Goal: Task Accomplishment & Management: Use online tool/utility

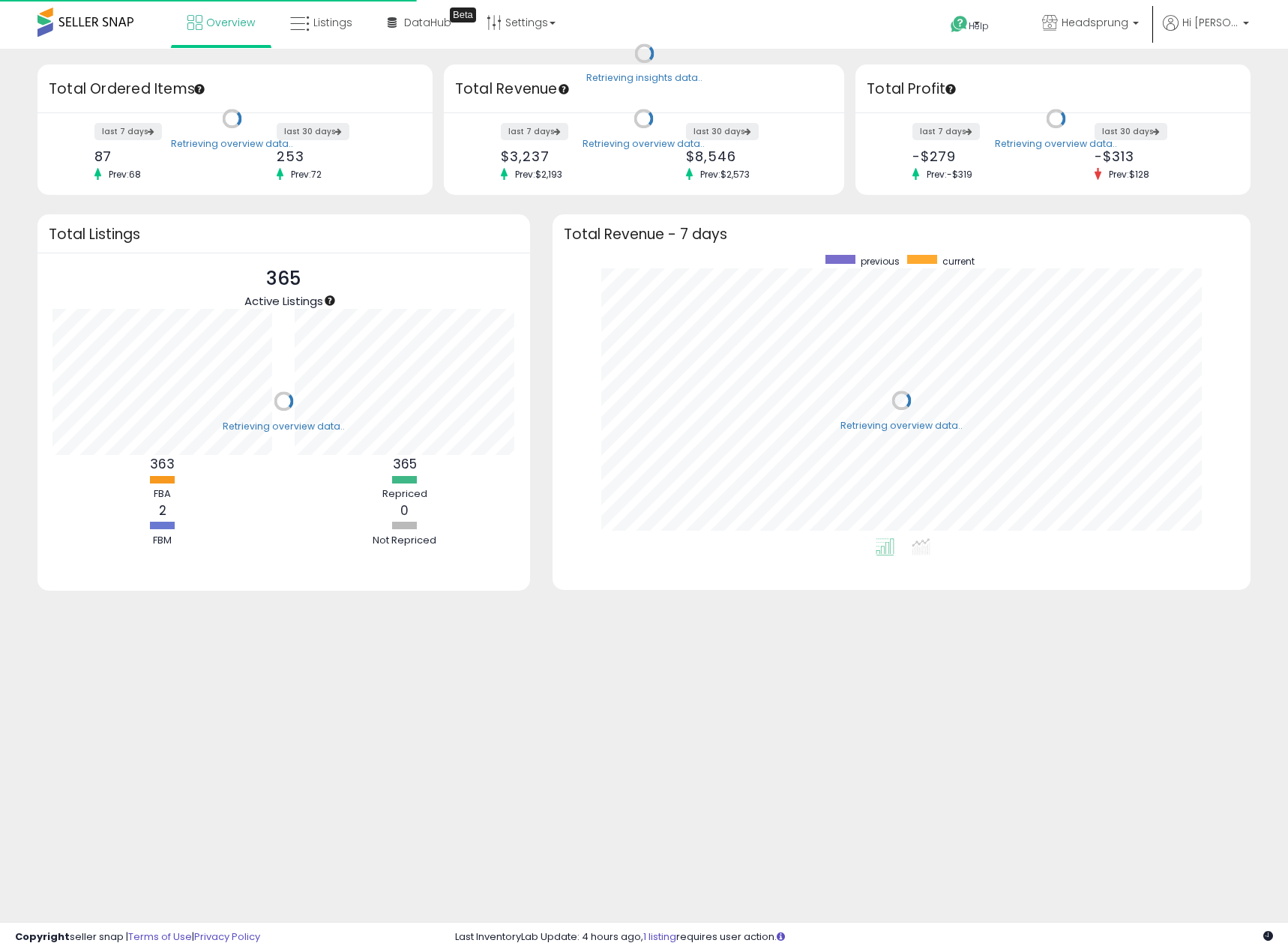
scroll to position [283, 669]
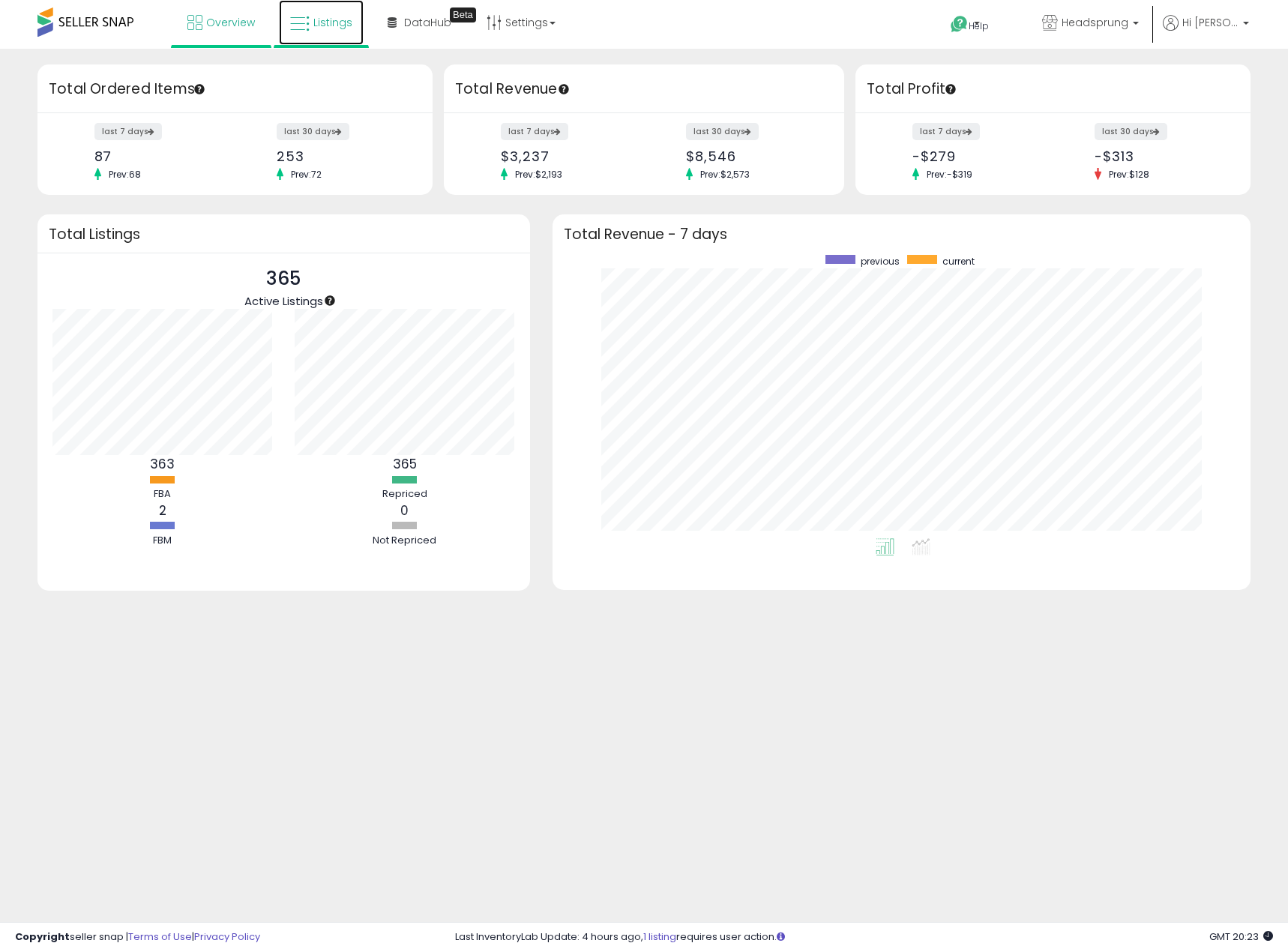
click at [314, 23] on span "Listings" at bounding box center [333, 23] width 39 height 15
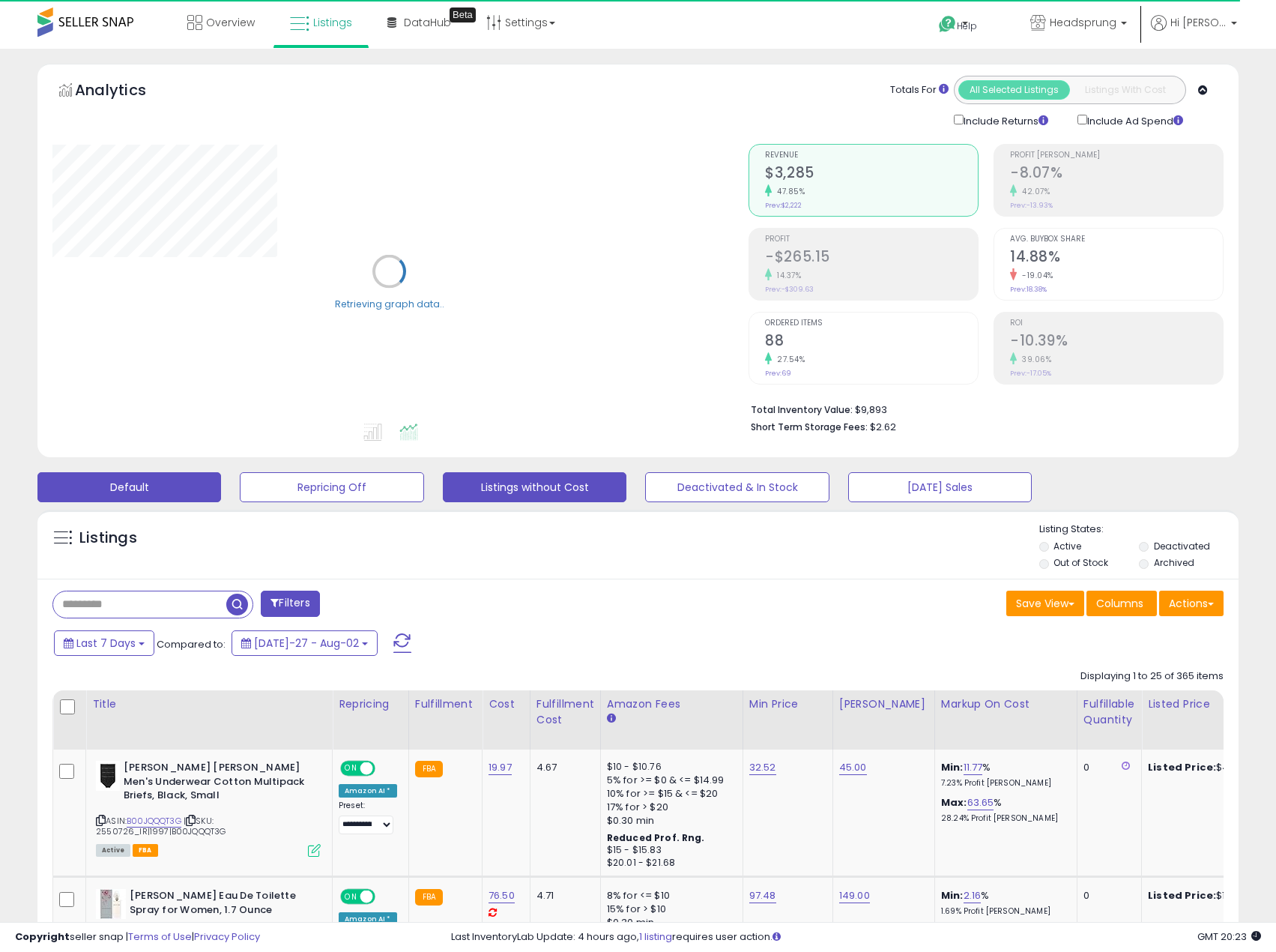
click at [423, 494] on button "Listings without Cost" at bounding box center [332, 487] width 184 height 30
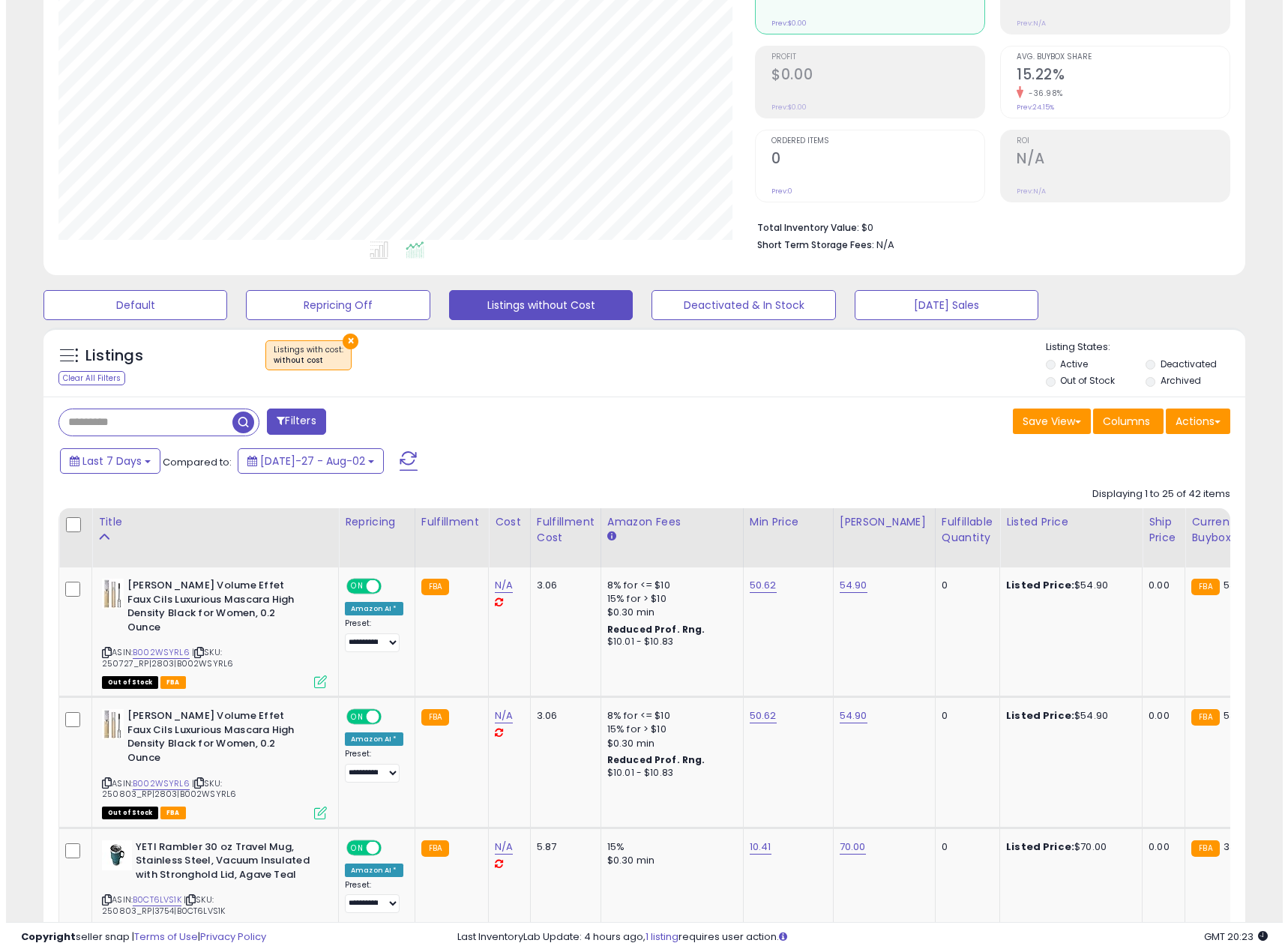
scroll to position [107, 0]
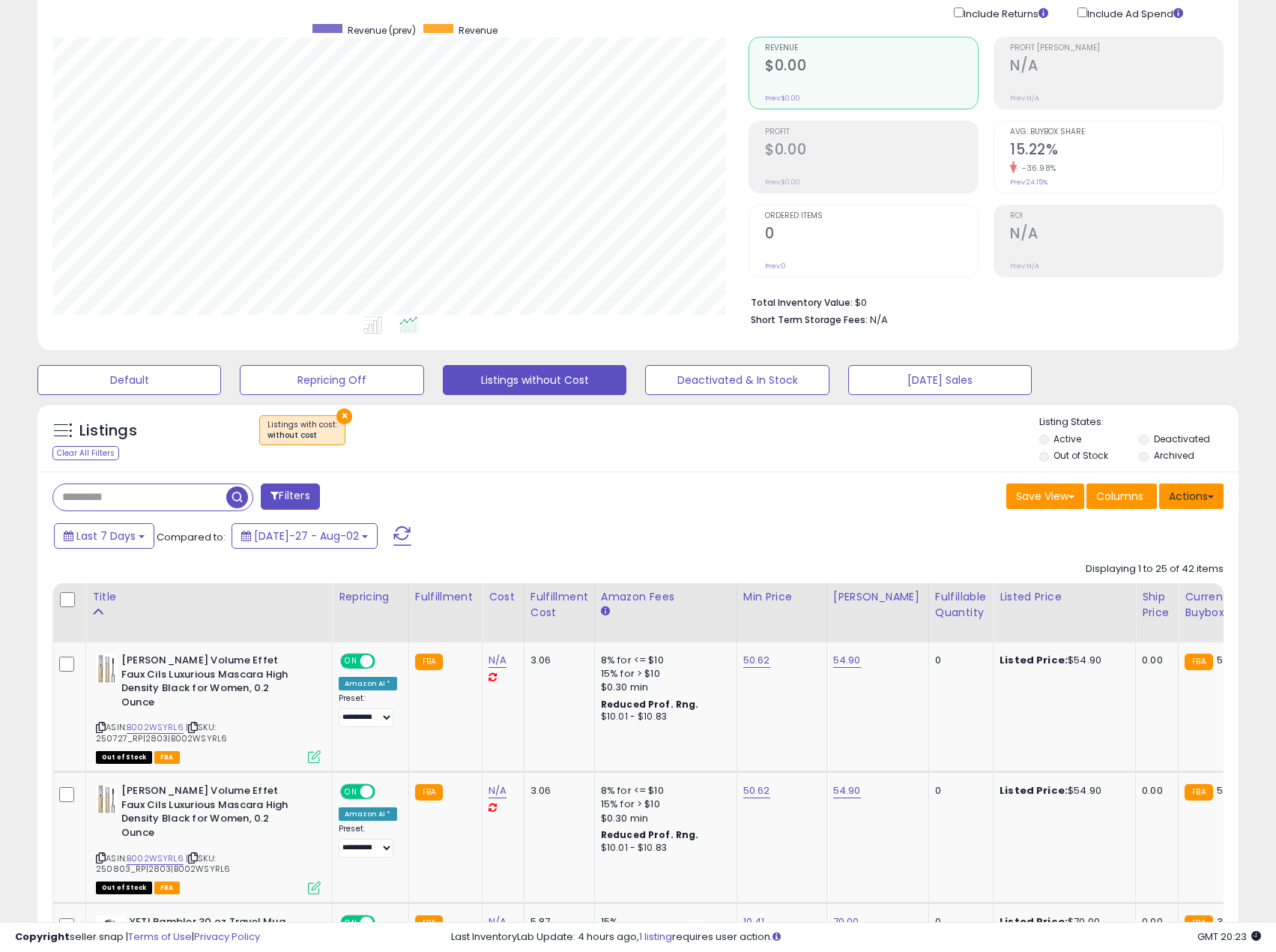
click at [1201, 495] on button "Actions" at bounding box center [1192, 495] width 64 height 26
click at [1129, 569] on link "Export Visible Columns" at bounding box center [1130, 566] width 164 height 24
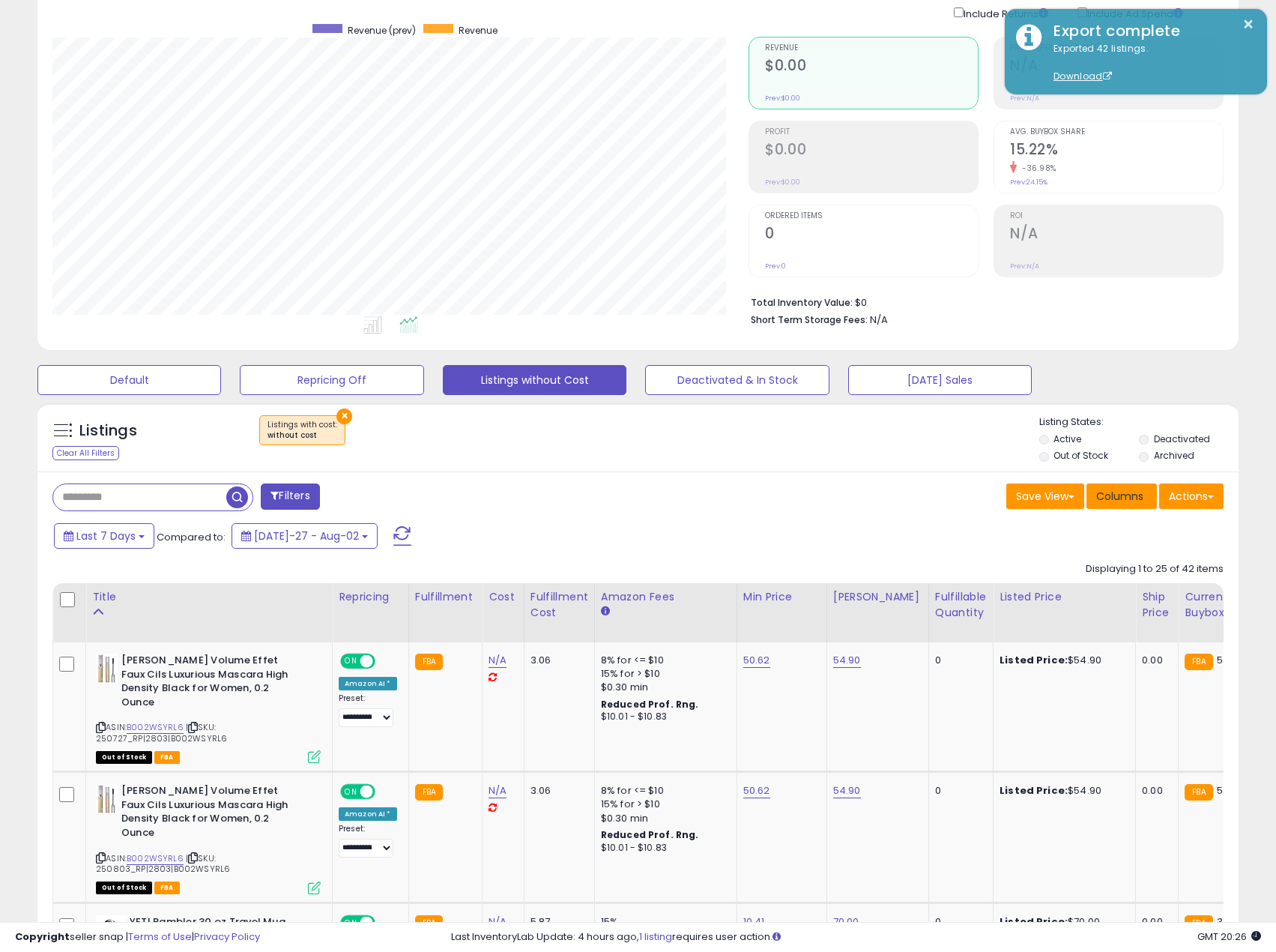
click at [1119, 497] on span "Columns" at bounding box center [1121, 496] width 47 height 15
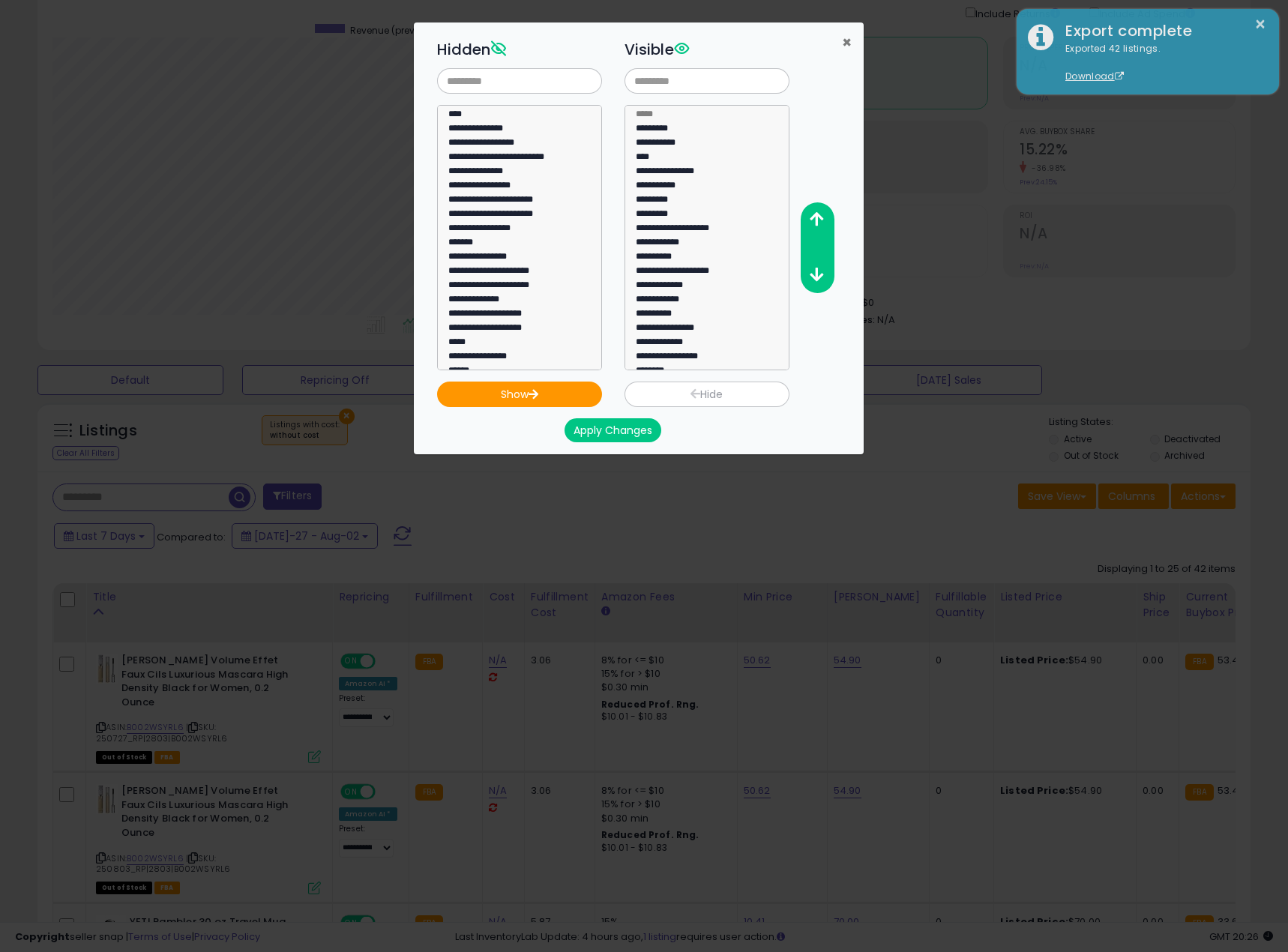
click at [844, 42] on span "×" at bounding box center [847, 42] width 9 height 22
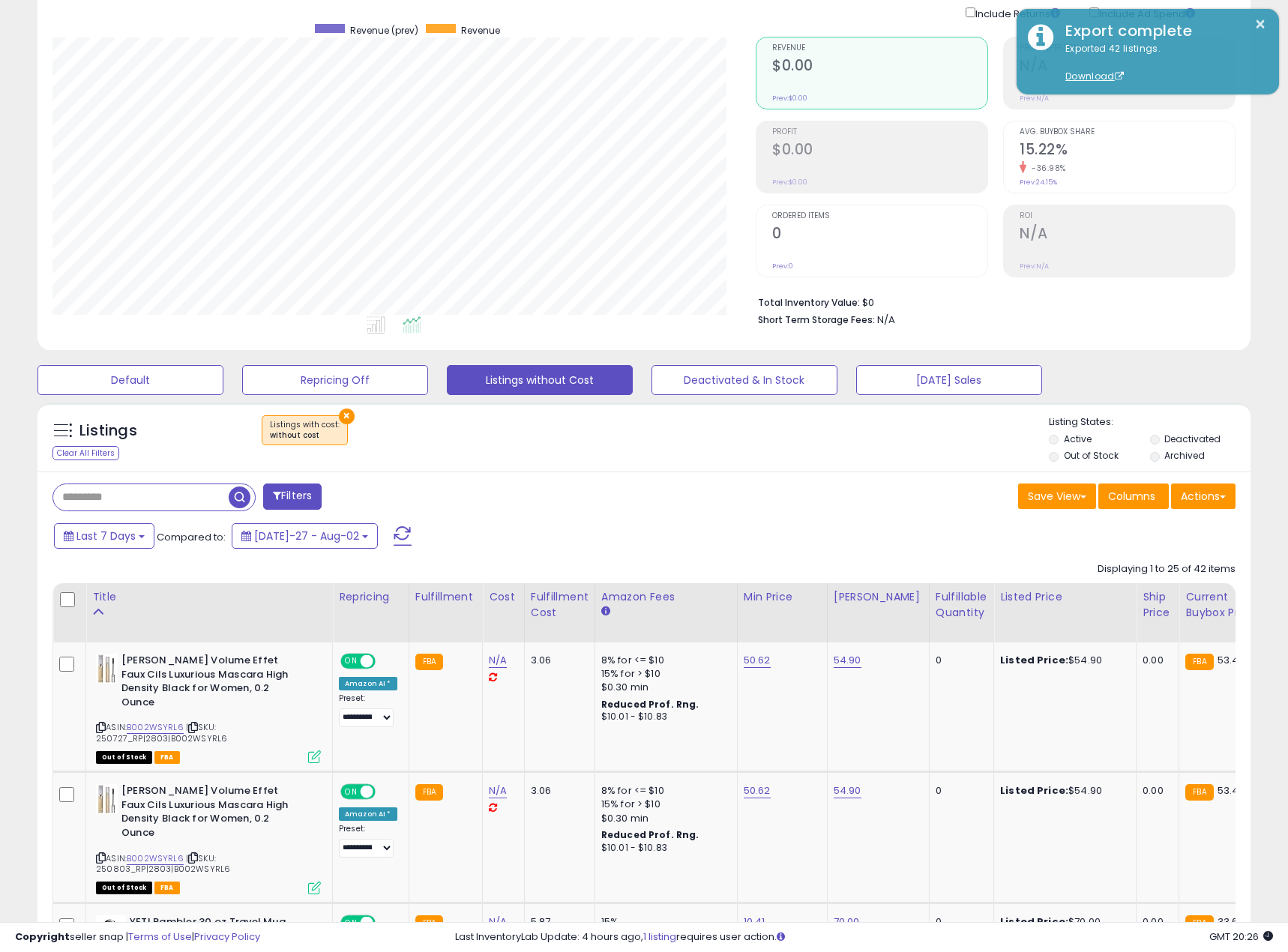
scroll to position [749202, 749203]
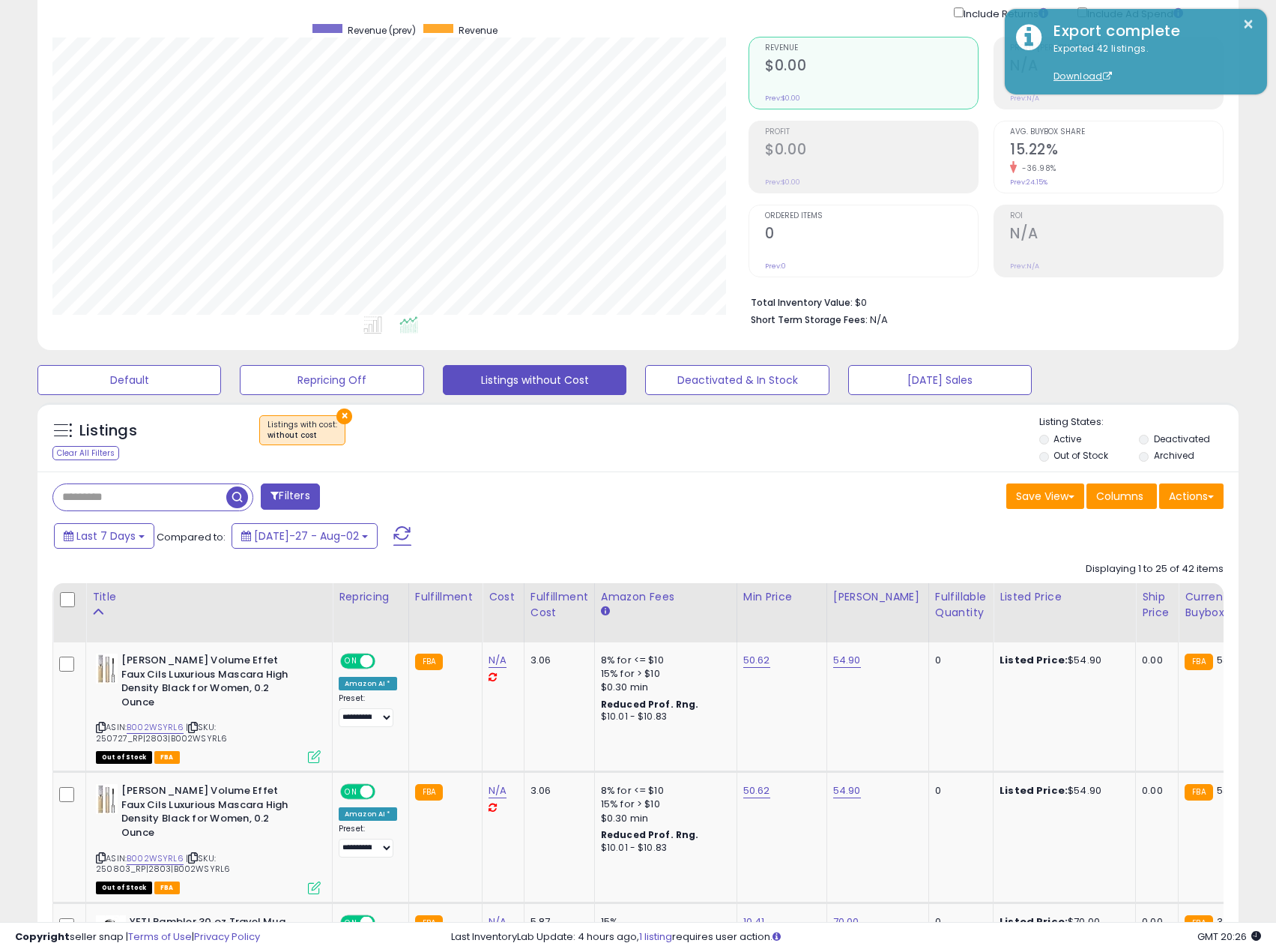
click at [1228, 495] on div "Save View Save As New View Columns Actions Import" at bounding box center [937, 497] width 598 height 29
click at [1205, 498] on button "Actions" at bounding box center [1192, 495] width 64 height 26
click at [1168, 536] on link "Import" at bounding box center [1130, 528] width 164 height 24
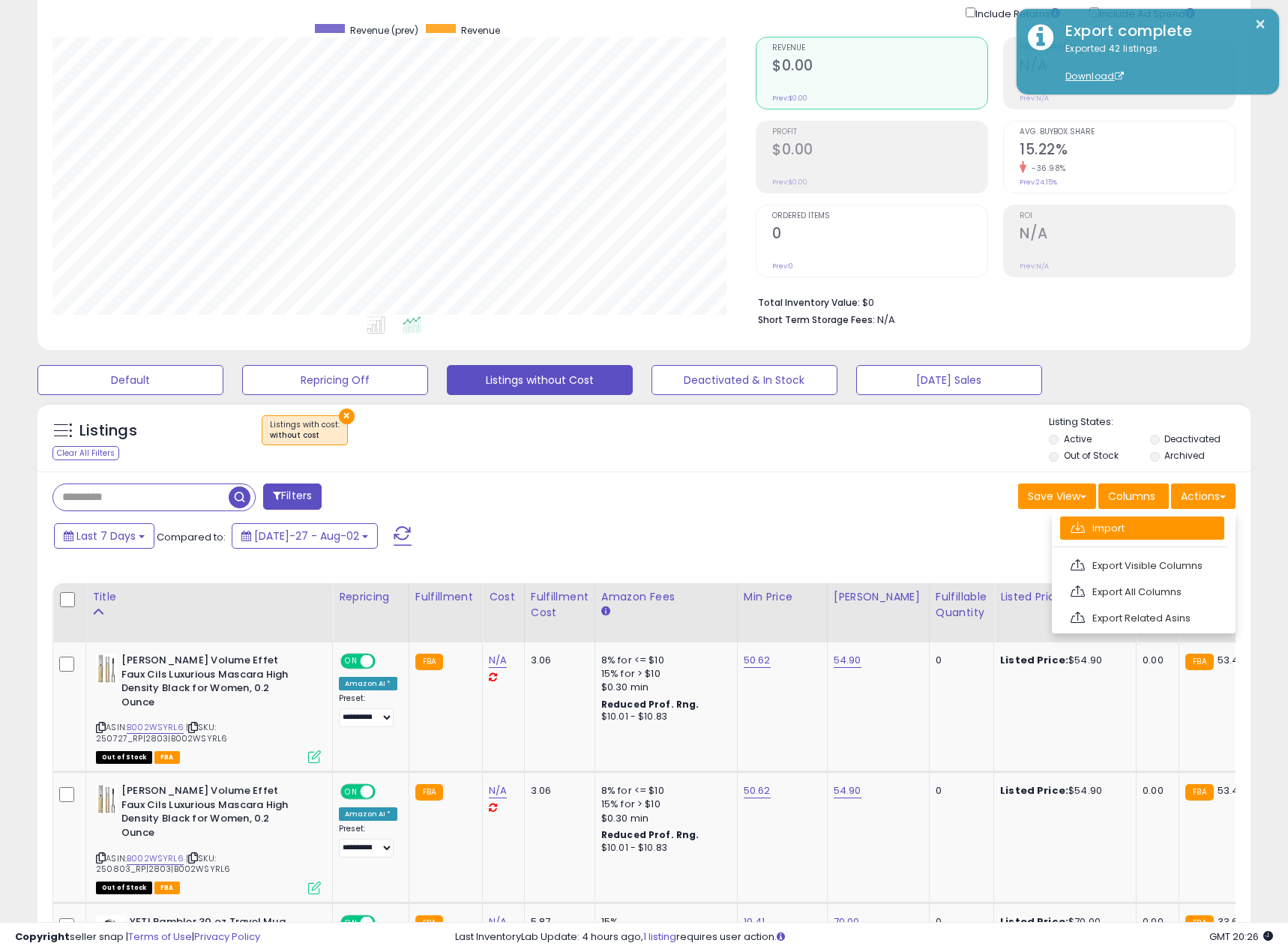
scroll to position [307, 703]
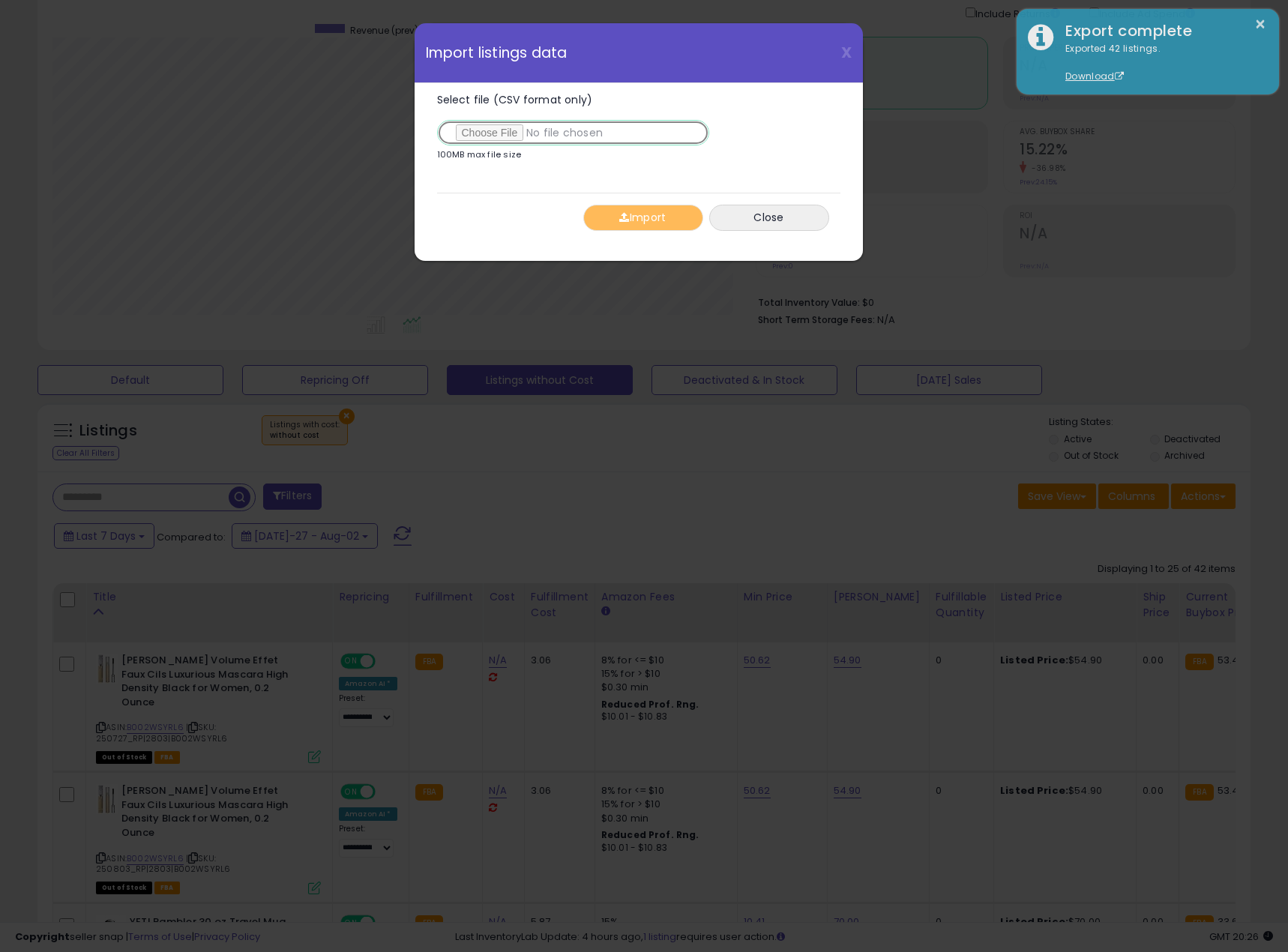
click at [500, 131] on input "Select file (CSV format only)" at bounding box center [572, 133] width 272 height 26
click at [819, 156] on div "Select file (CSV format only) 100MB max file size" at bounding box center [631, 131] width 389 height 72
click at [483, 138] on input "Select file (CSV format only)" at bounding box center [572, 133] width 272 height 26
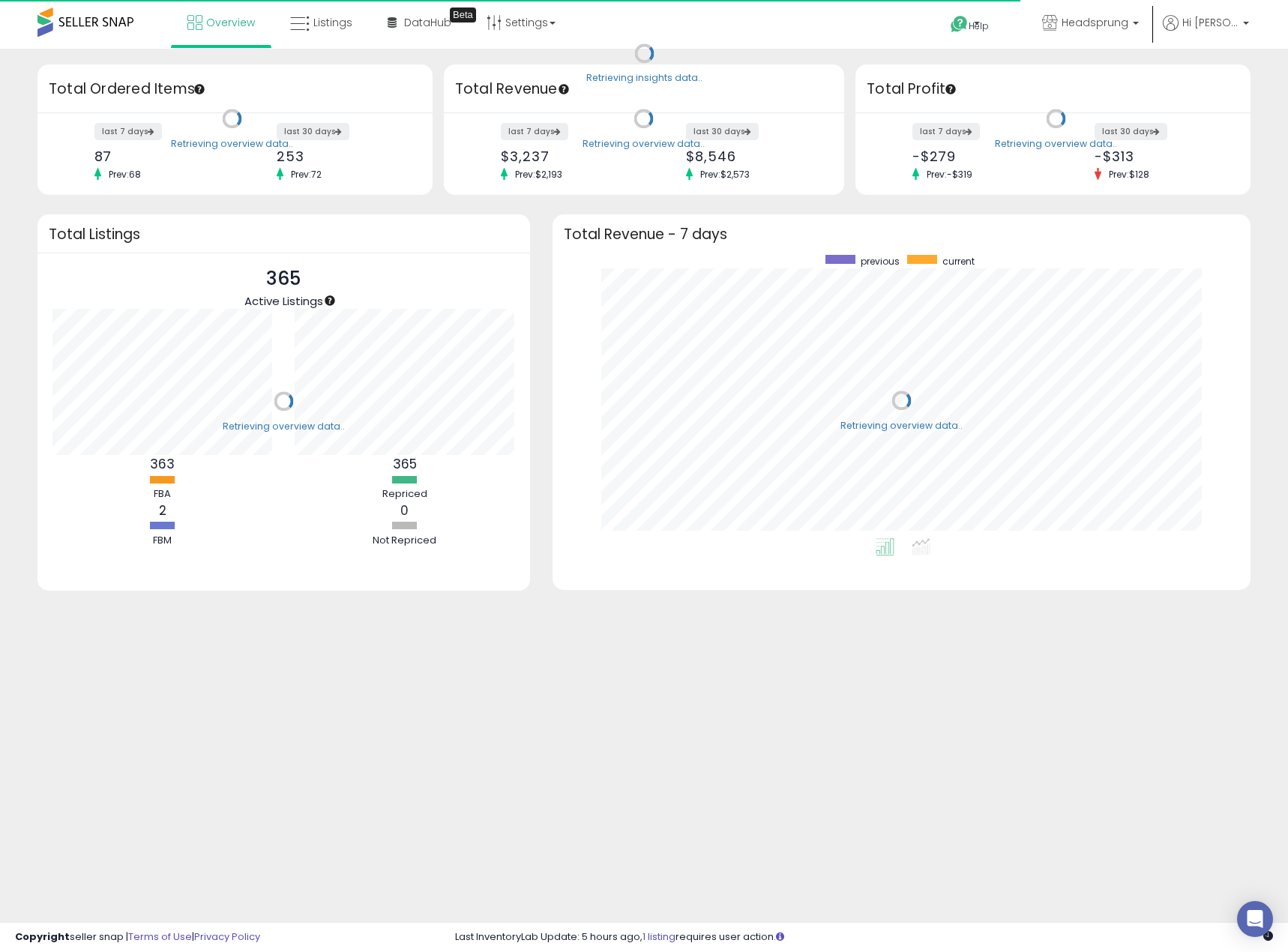
scroll to position [283, 669]
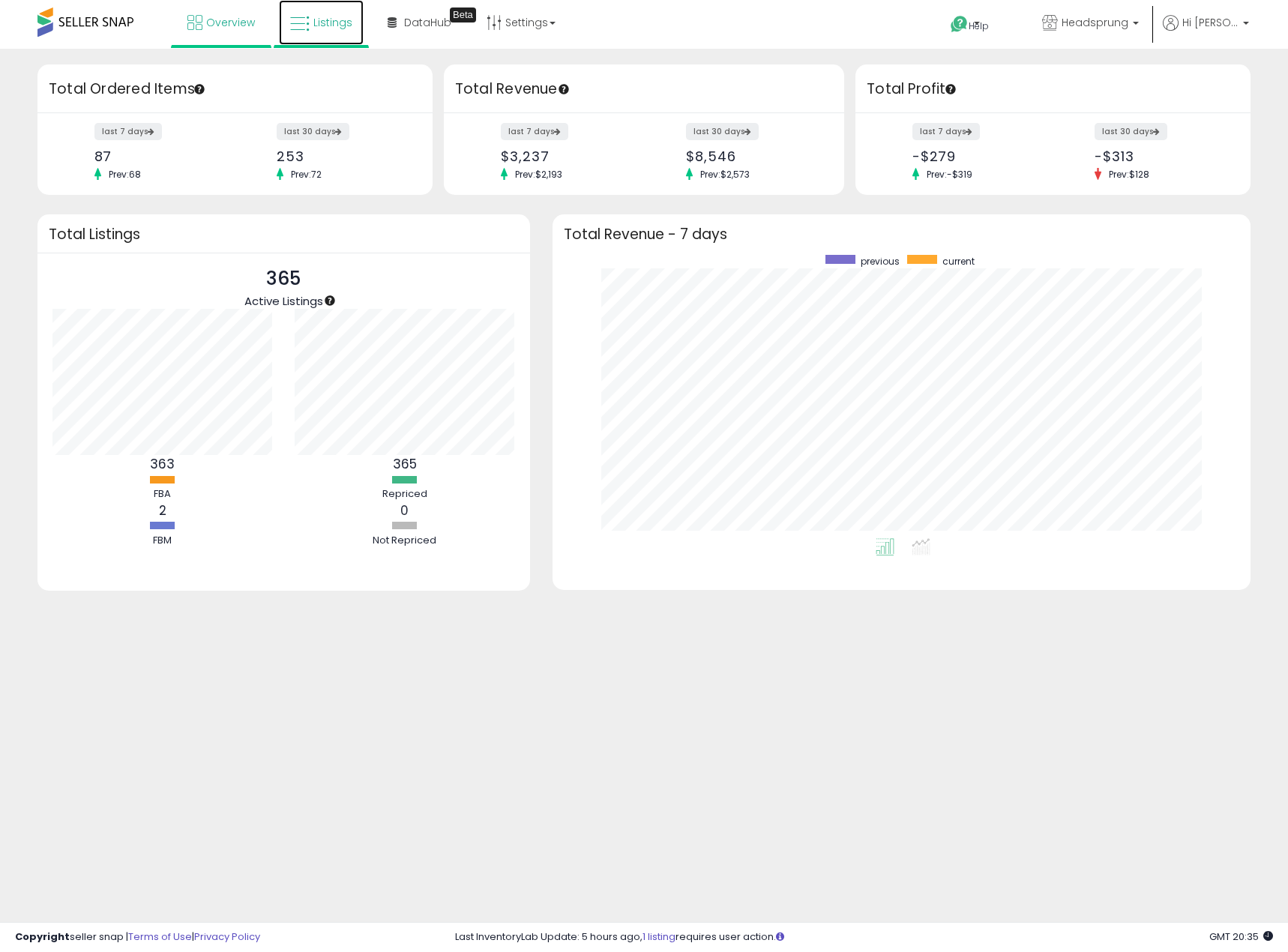
click at [326, 26] on span "Listings" at bounding box center [333, 23] width 39 height 15
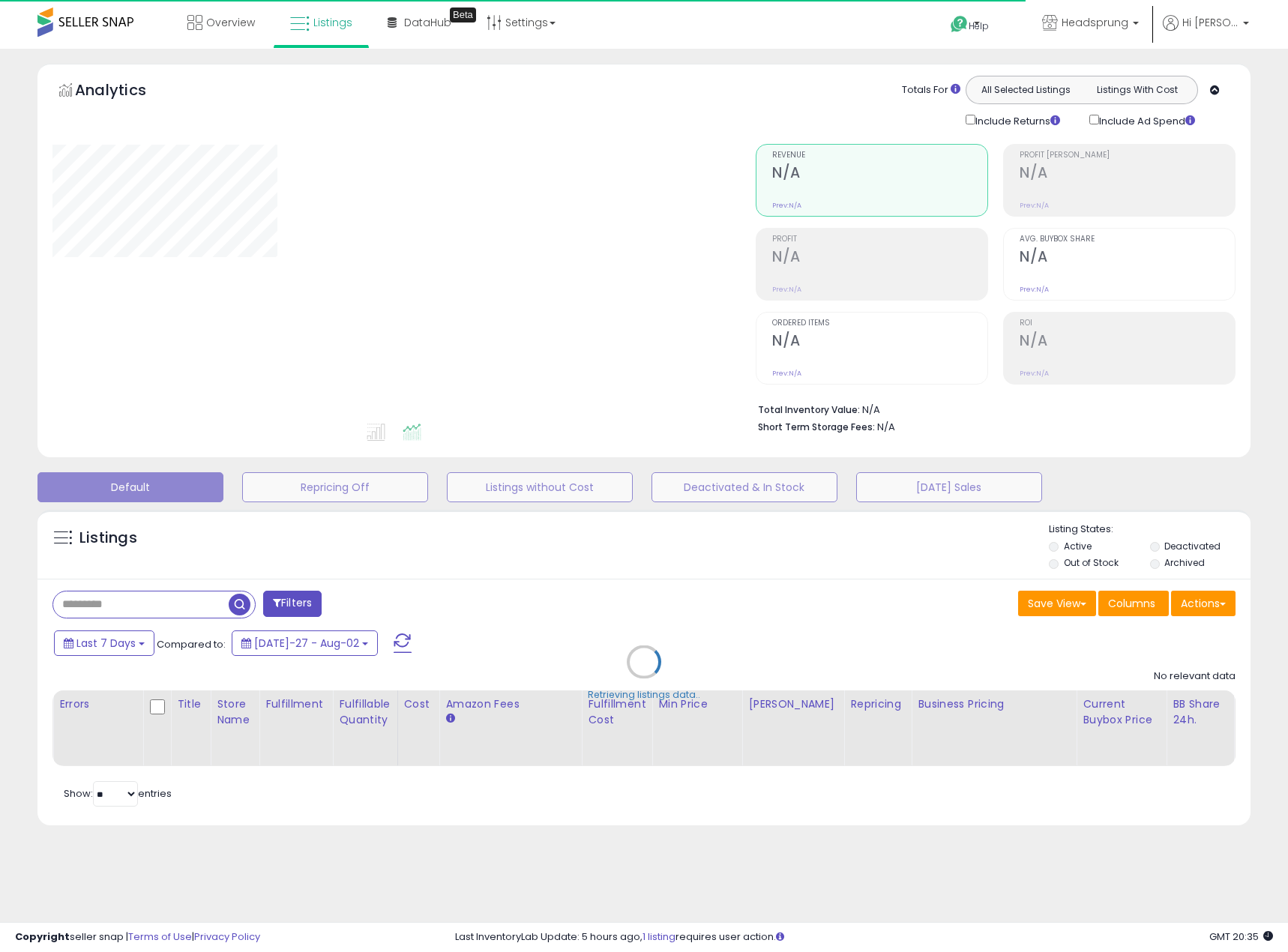
click at [1224, 608] on div "Retrieving listings data.." at bounding box center [644, 673] width 1236 height 342
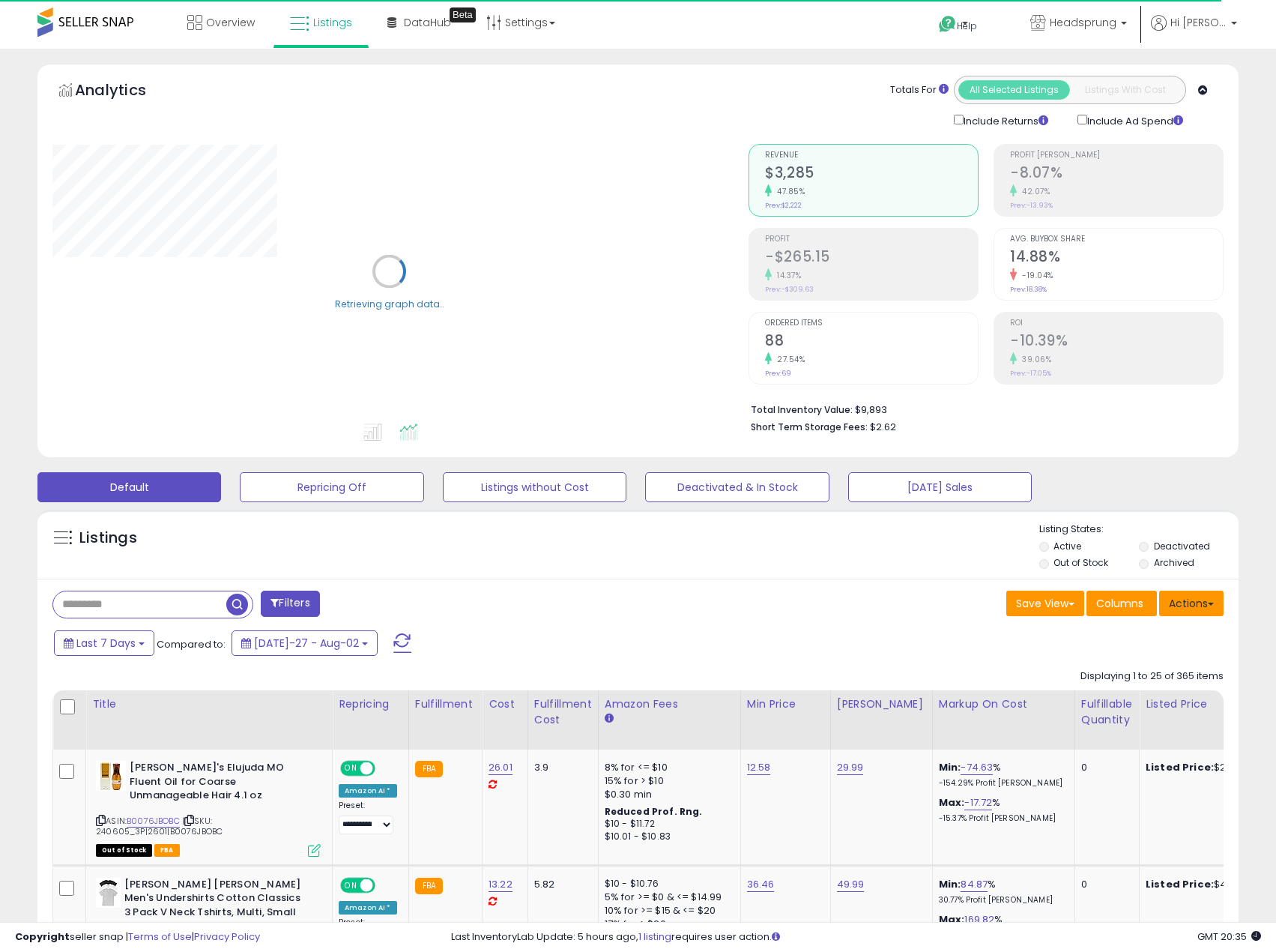
click at [1210, 606] on button "Actions" at bounding box center [1192, 602] width 64 height 26
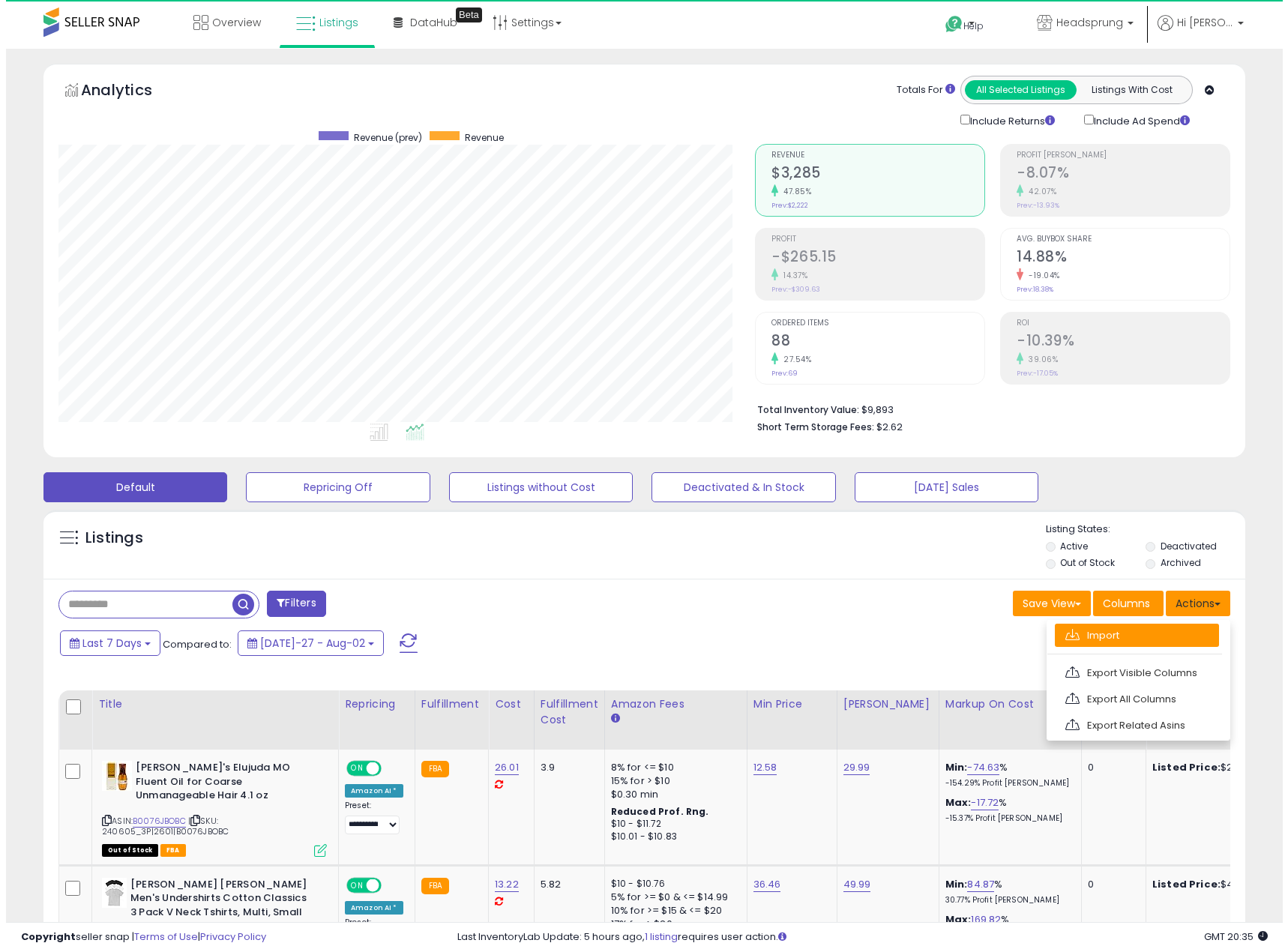
scroll to position [307, 698]
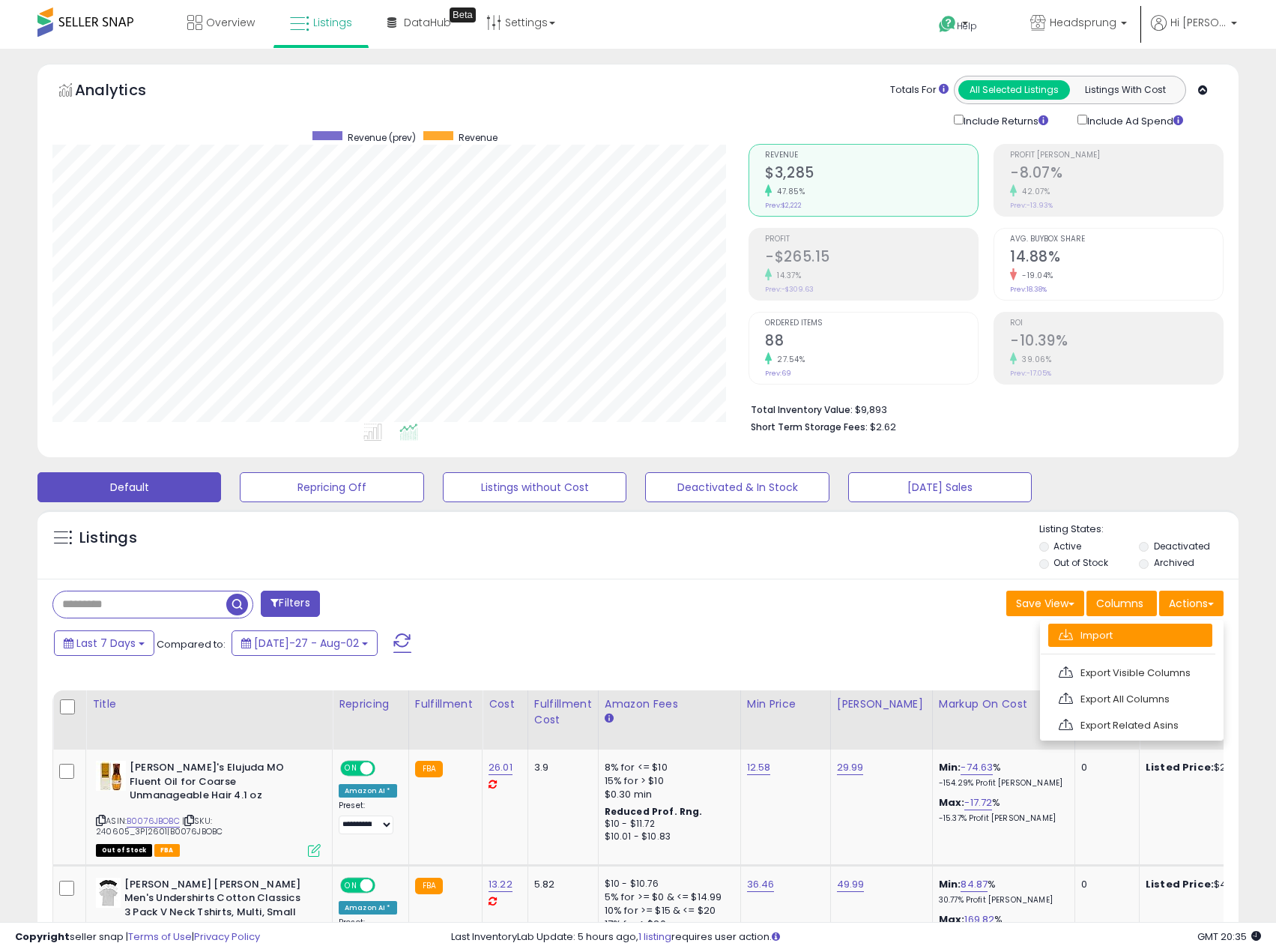
click at [1124, 641] on link "Import" at bounding box center [1130, 635] width 164 height 24
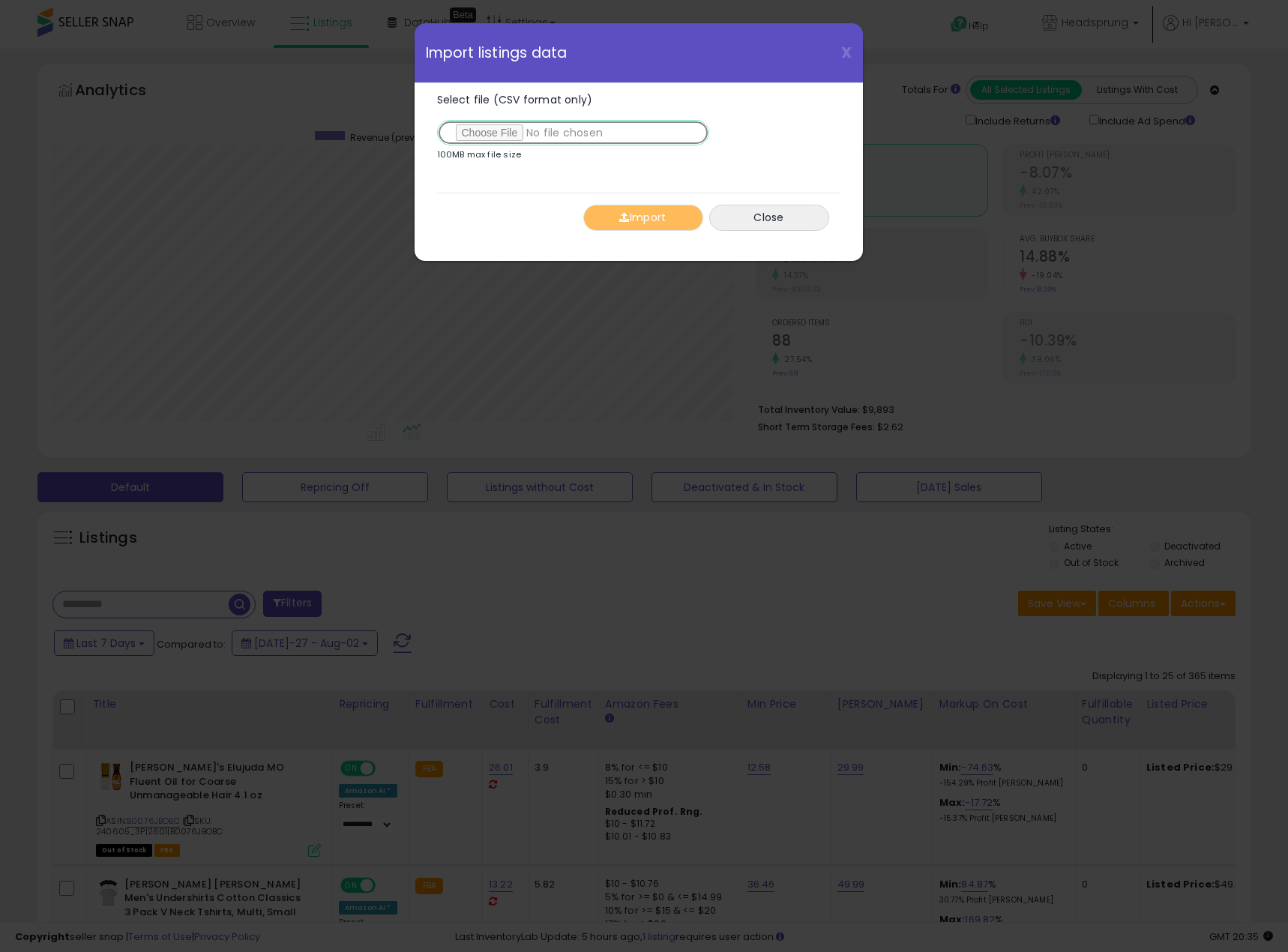
click at [481, 124] on input "Select file (CSV format only)" at bounding box center [572, 133] width 272 height 26
click at [764, 66] on div "X Close Import listings data" at bounding box center [639, 53] width 448 height 60
click at [481, 131] on input "Select file (CSV format only)" at bounding box center [572, 133] width 272 height 26
click at [652, 91] on div "Select file (CSV format only) 100MB max file size 0%" at bounding box center [639, 133] width 404 height 99
click at [479, 131] on input "Select file (CSV format only)" at bounding box center [572, 133] width 272 height 26
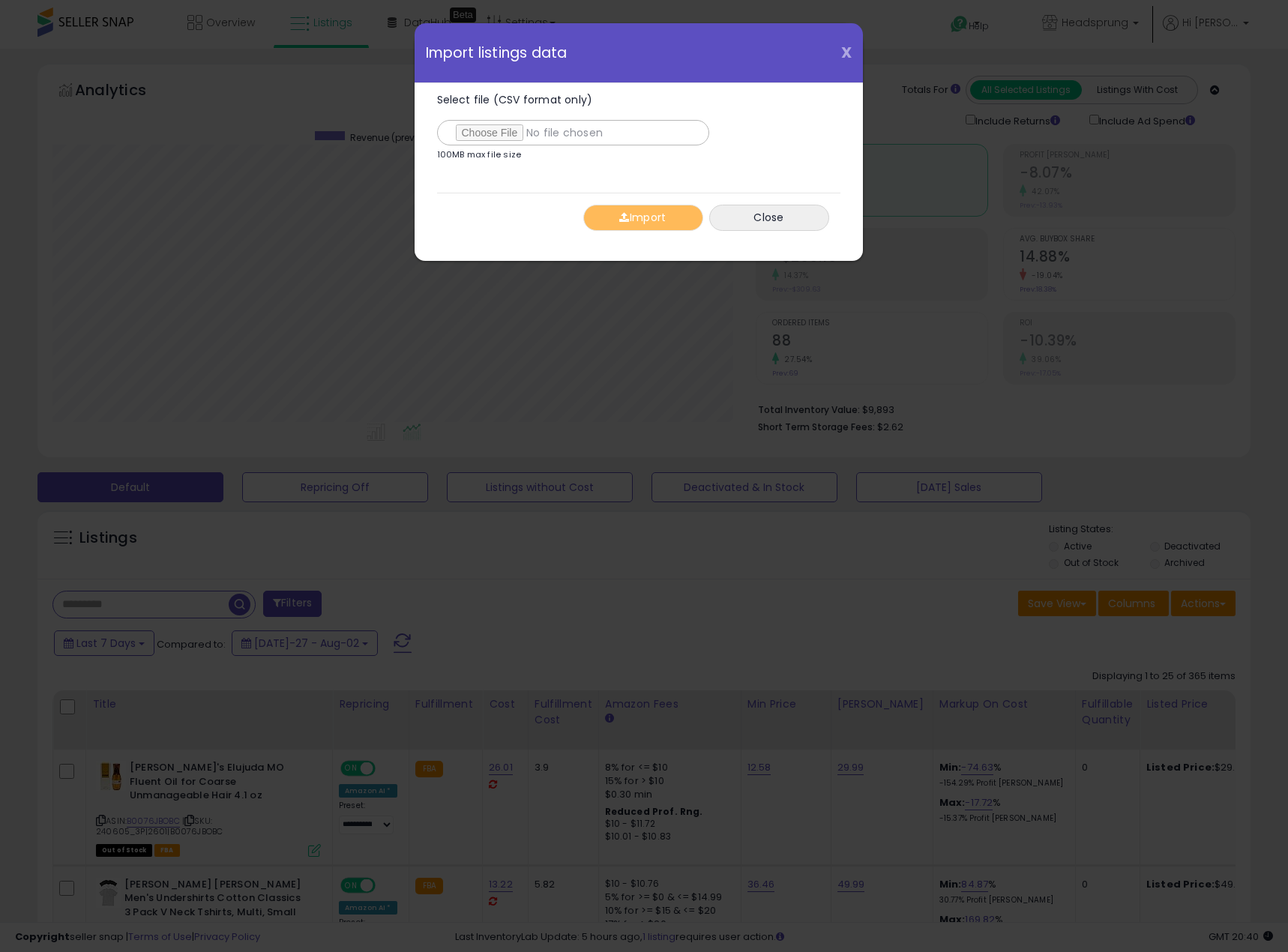
click at [844, 52] on span "X" at bounding box center [846, 52] width 10 height 21
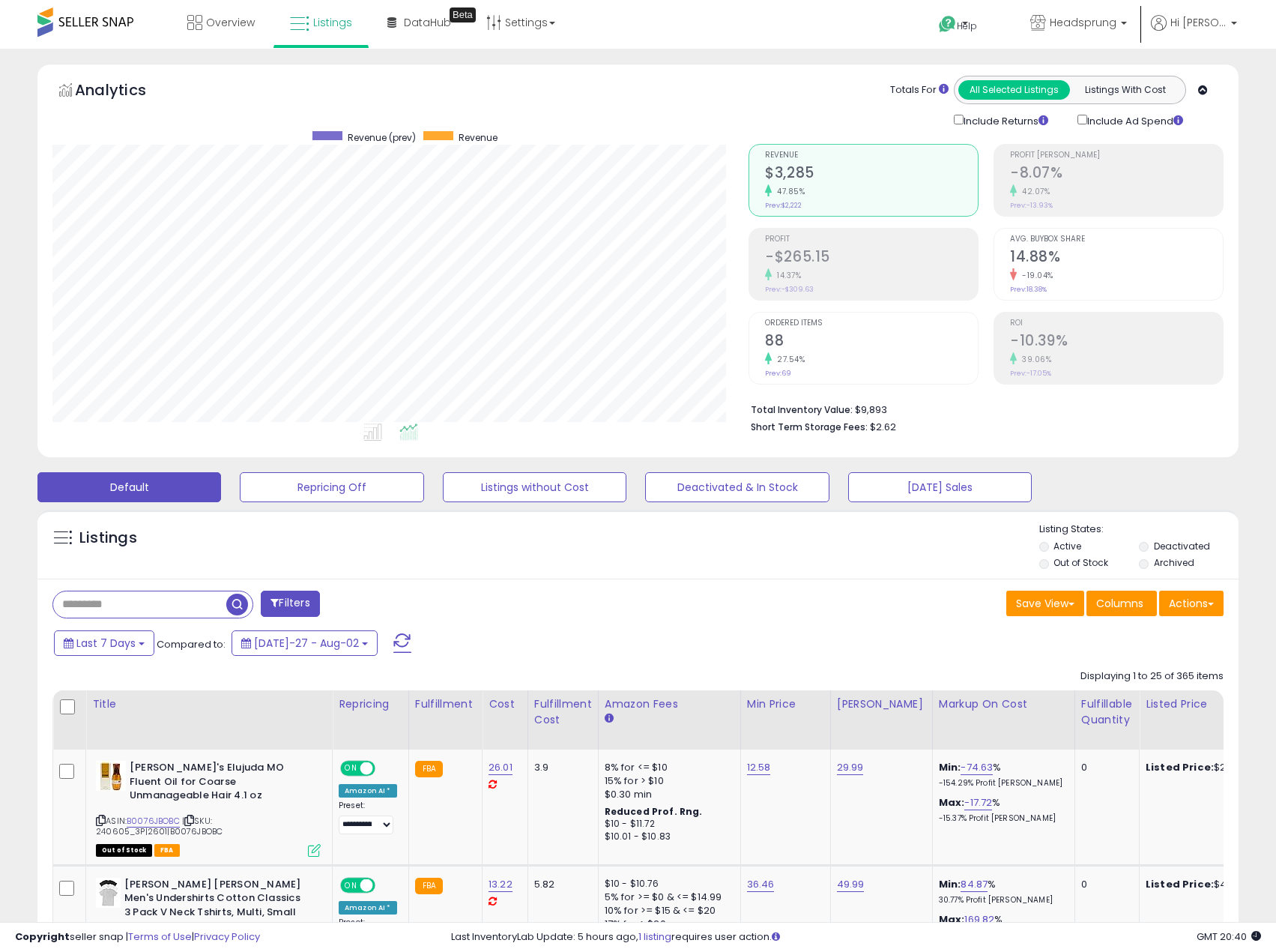
scroll to position [749202, 748835]
